Goal: Obtain resource: Obtain resource

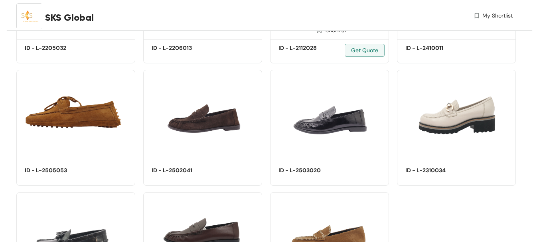
scroll to position [319, 0]
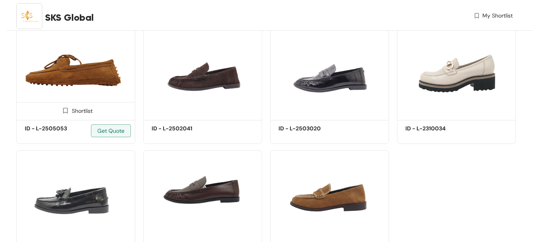
click at [86, 81] on img at bounding box center [75, 73] width 119 height 90
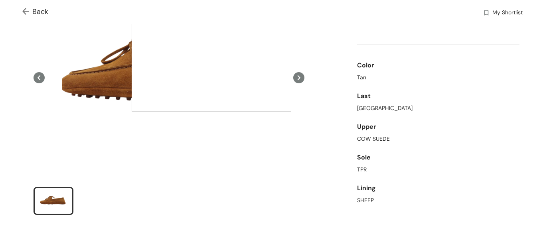
scroll to position [80, 0]
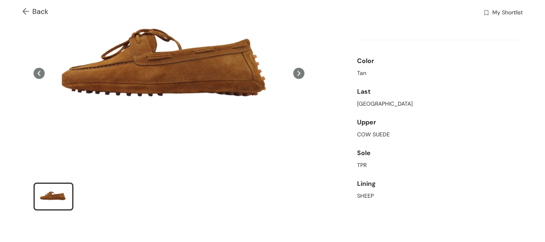
click at [294, 71] on icon at bounding box center [298, 73] width 11 height 11
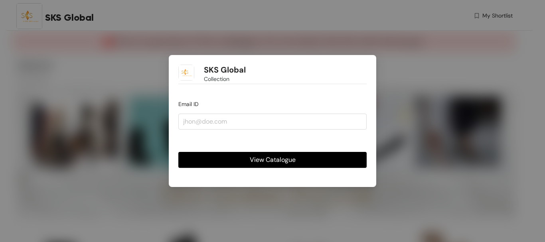
click at [381, 60] on div "SKS Global Collection Email ID View Catalogue" at bounding box center [272, 121] width 545 height 242
click at [368, 60] on div "SKS Global Collection Email ID View Catalogue" at bounding box center [272, 121] width 207 height 132
click at [366, 66] on div "SKS Global Collection" at bounding box center [272, 75] width 188 height 20
click at [363, 65] on div "SKS Global Collection" at bounding box center [272, 75] width 188 height 20
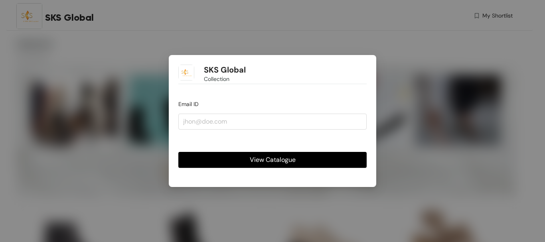
click at [397, 54] on div "SKS Global Collection Email ID View Catalogue" at bounding box center [272, 121] width 545 height 242
click at [254, 164] on span "View Catalogue" at bounding box center [273, 160] width 46 height 10
click at [252, 161] on span "View Catalogue" at bounding box center [273, 160] width 46 height 10
click at [245, 125] on input "email" at bounding box center [272, 122] width 188 height 16
paste input "merchandiser@sksglobal.co.in"
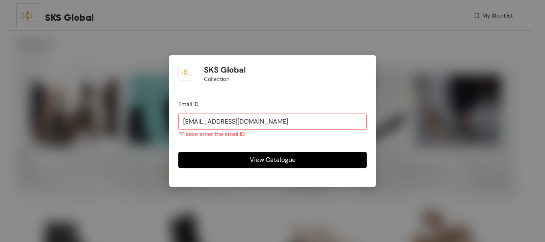
type input "merchandiser@sksglobal.co.in"
click at [257, 162] on span "View Catalogue" at bounding box center [273, 160] width 46 height 10
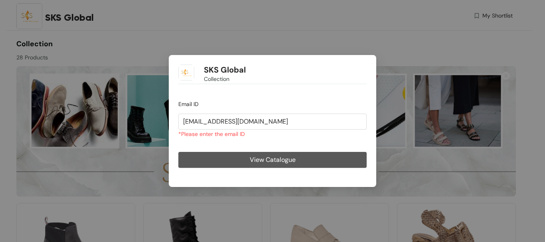
drag, startPoint x: 254, startPoint y: 162, endPoint x: 365, endPoint y: 65, distance: 147.3
click at [255, 162] on span "View Catalogue" at bounding box center [273, 160] width 46 height 10
click at [362, 65] on div "SKS Global Collection" at bounding box center [272, 75] width 188 height 20
click at [365, 65] on div "SKS Global Collection" at bounding box center [272, 75] width 188 height 20
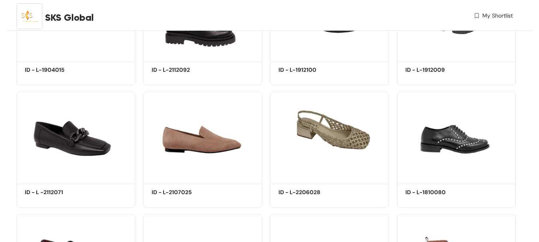
scroll to position [519, 0]
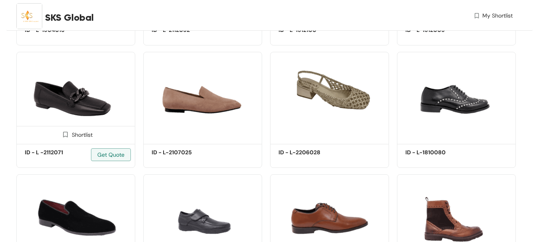
click at [79, 100] on img at bounding box center [75, 97] width 119 height 90
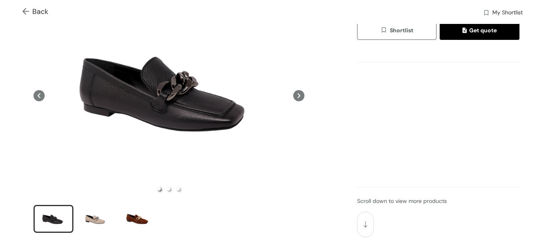
scroll to position [40, 0]
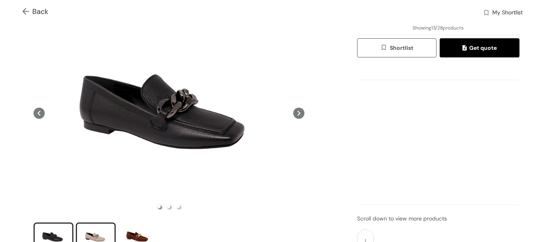
click at [86, 228] on div "slide item 2" at bounding box center [96, 237] width 36 height 24
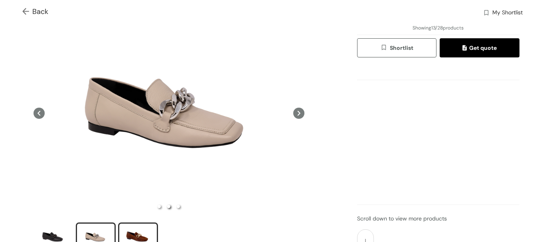
click at [142, 229] on div "slide item 3" at bounding box center [138, 237] width 36 height 24
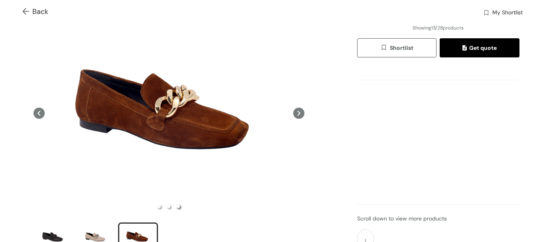
click at [41, 115] on icon at bounding box center [39, 113] width 11 height 11
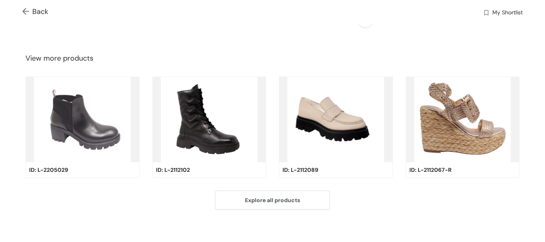
scroll to position [270, 0]
